Goal: Task Accomplishment & Management: Manage account settings

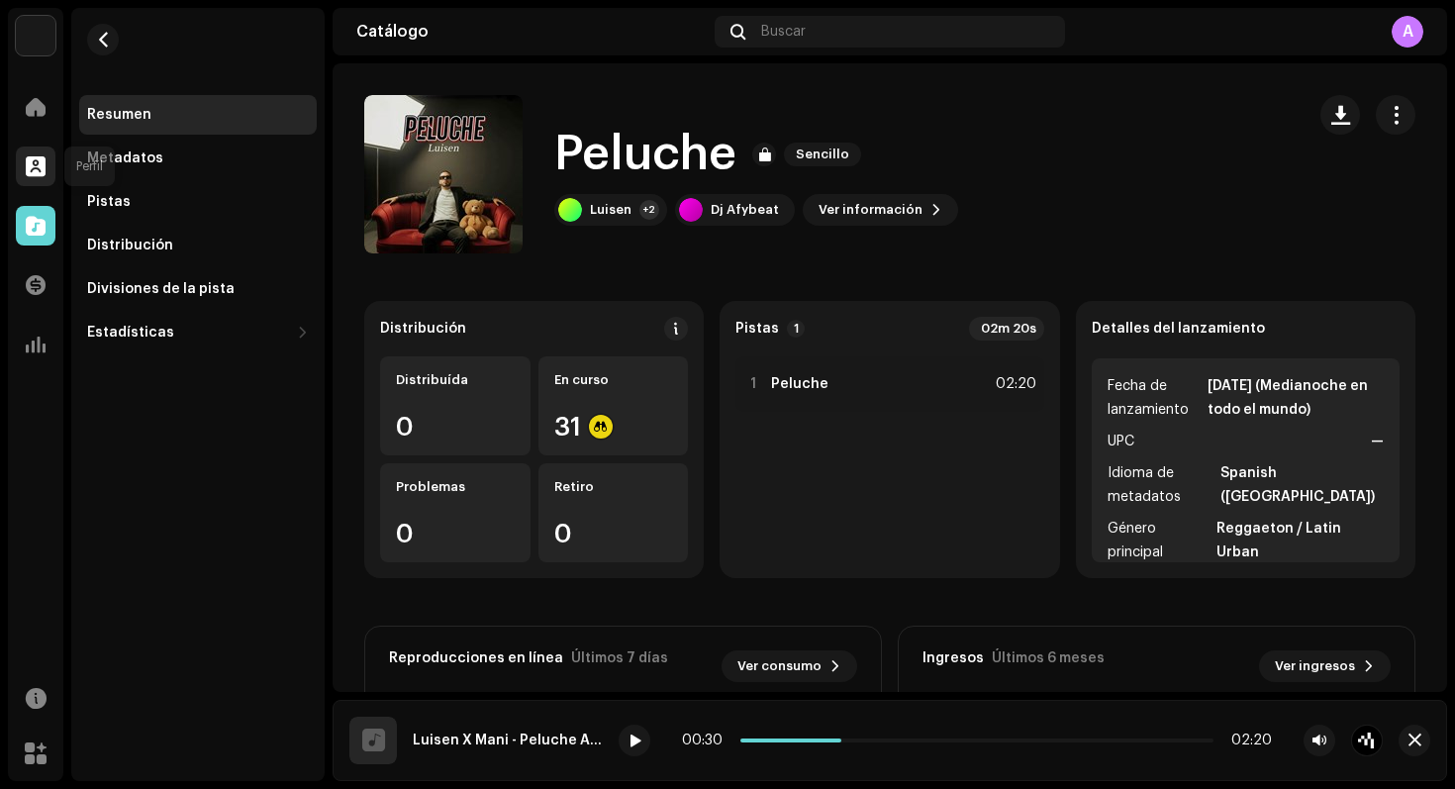
click at [43, 172] on span at bounding box center [36, 166] width 20 height 16
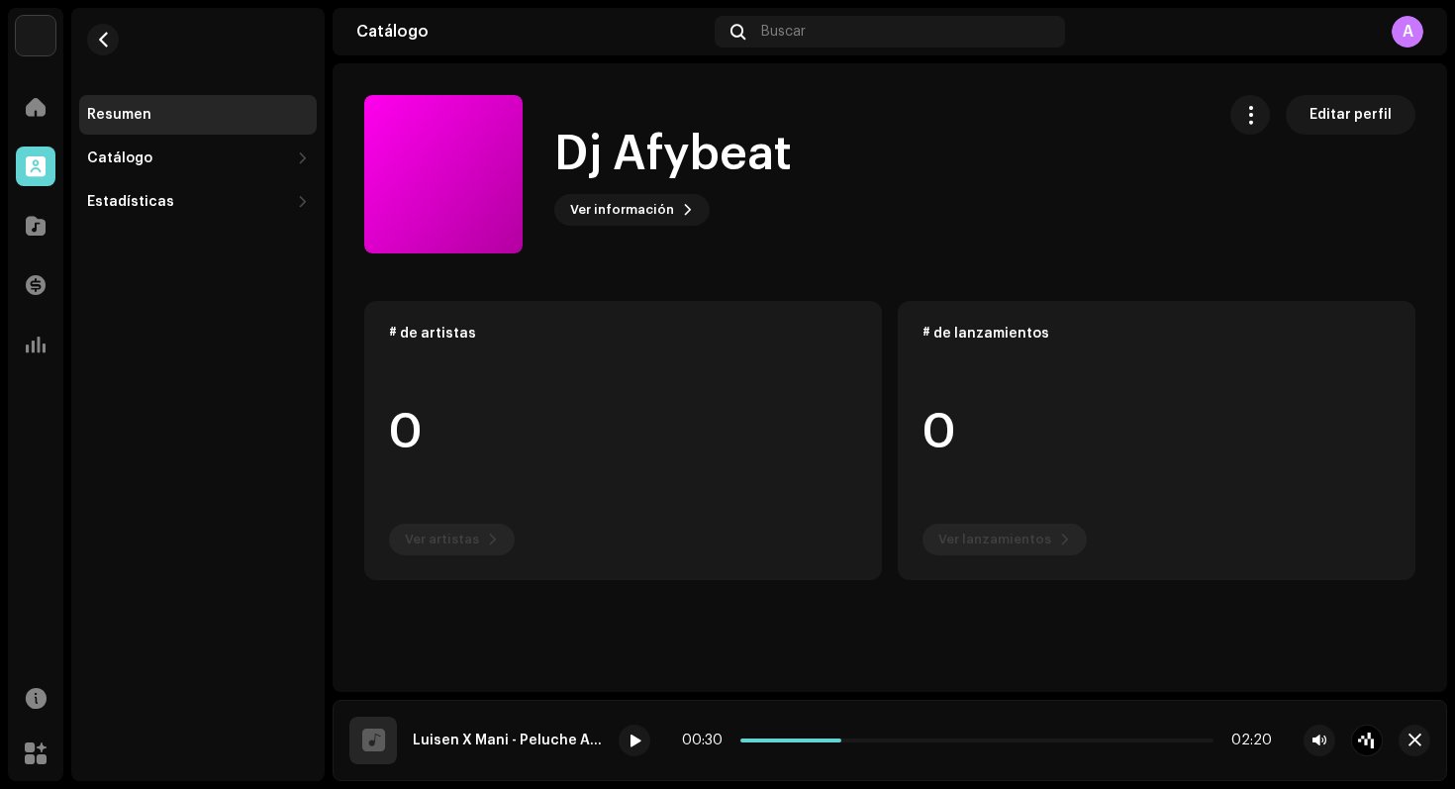
click at [43, 260] on div "Transacciones" at bounding box center [35, 284] width 55 height 55
click at [37, 277] on span at bounding box center [36, 285] width 20 height 16
click at [41, 241] on div at bounding box center [36, 226] width 40 height 40
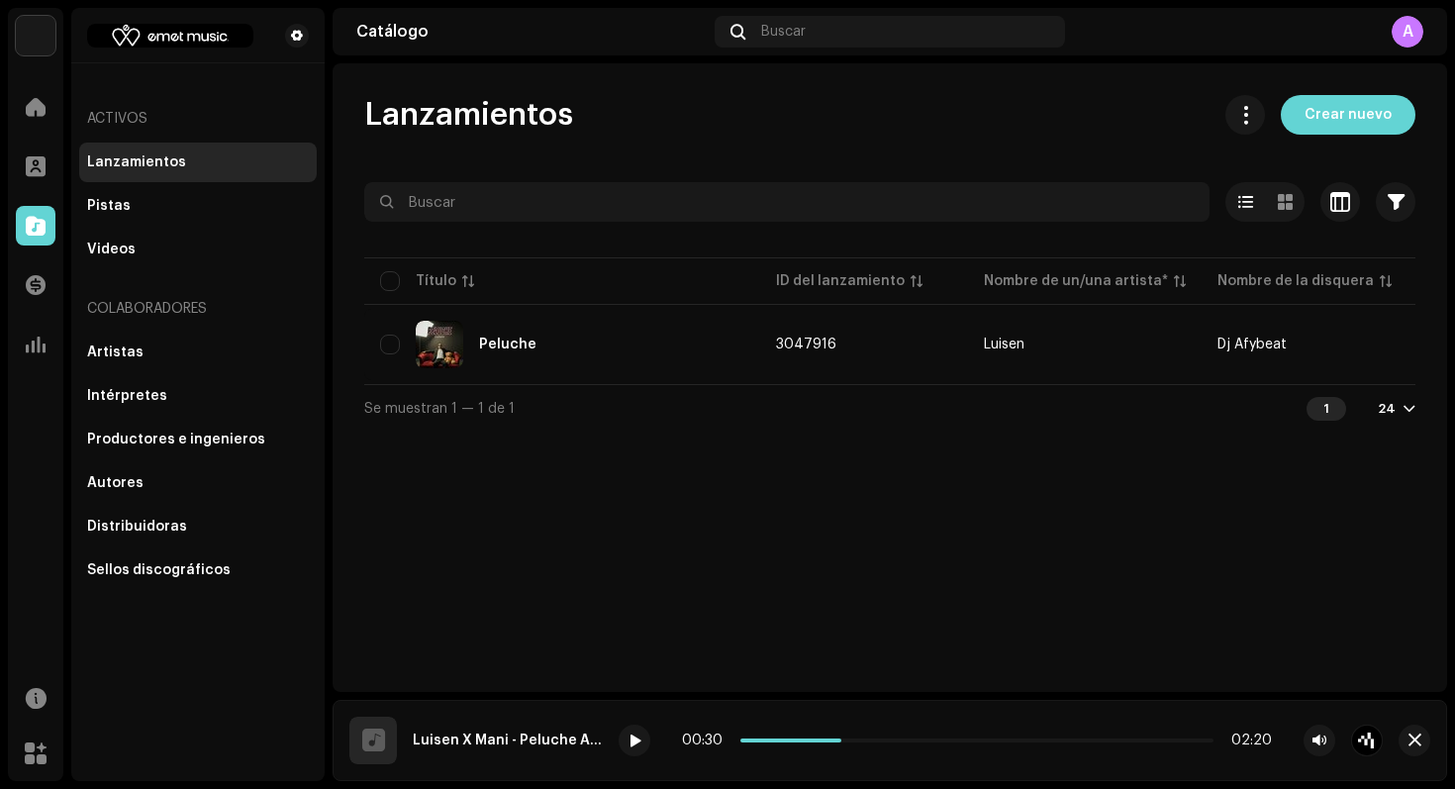
click at [43, 229] on span at bounding box center [36, 226] width 20 height 16
click at [1430, 42] on div "Catálogo Buscar A" at bounding box center [890, 32] width 1115 height 48
click at [1407, 29] on div "A" at bounding box center [1408, 32] width 32 height 32
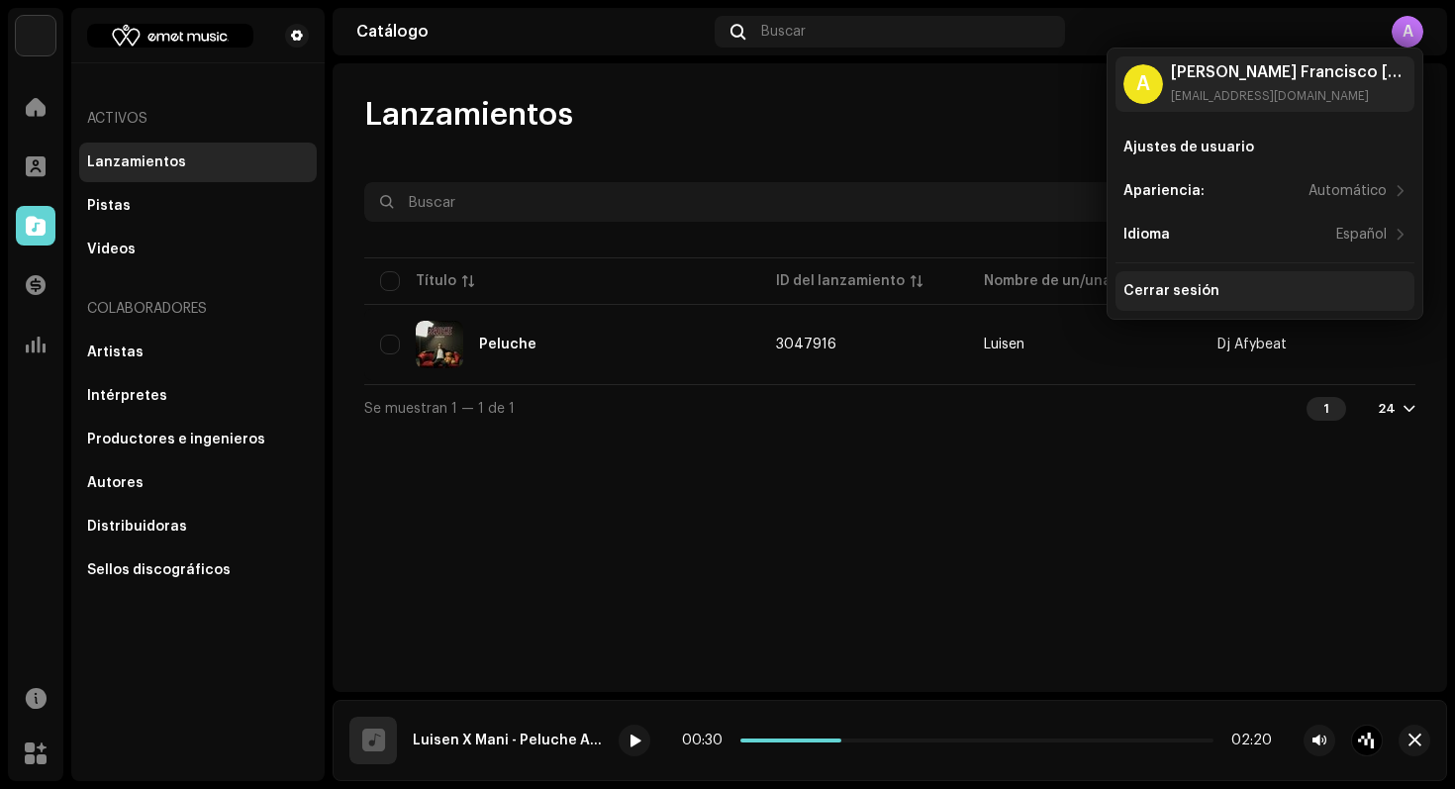
click at [1280, 289] on div "Cerrar sesión" at bounding box center [1265, 291] width 283 height 16
click at [1174, 288] on div "Cerrar sesión" at bounding box center [1172, 291] width 96 height 16
